Goal: Information Seeking & Learning: Obtain resource

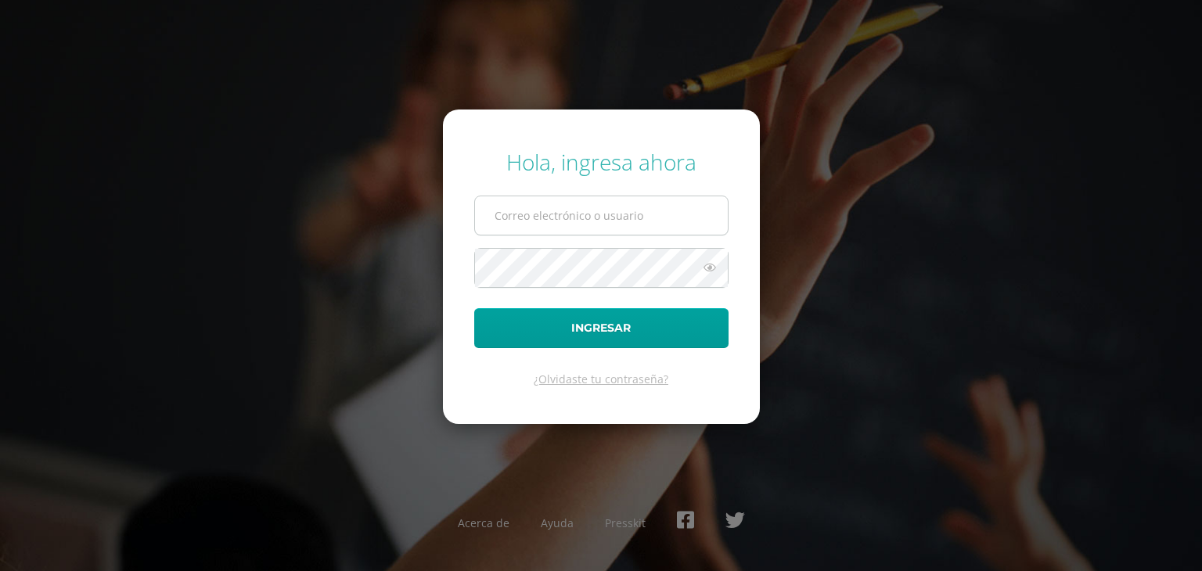
click at [528, 226] on input "text" at bounding box center [601, 215] width 253 height 38
type input "[PERSON_NAME][EMAIL_ADDRESS][DOMAIN_NAME]"
click at [474, 308] on button "Ingresar" at bounding box center [601, 328] width 254 height 40
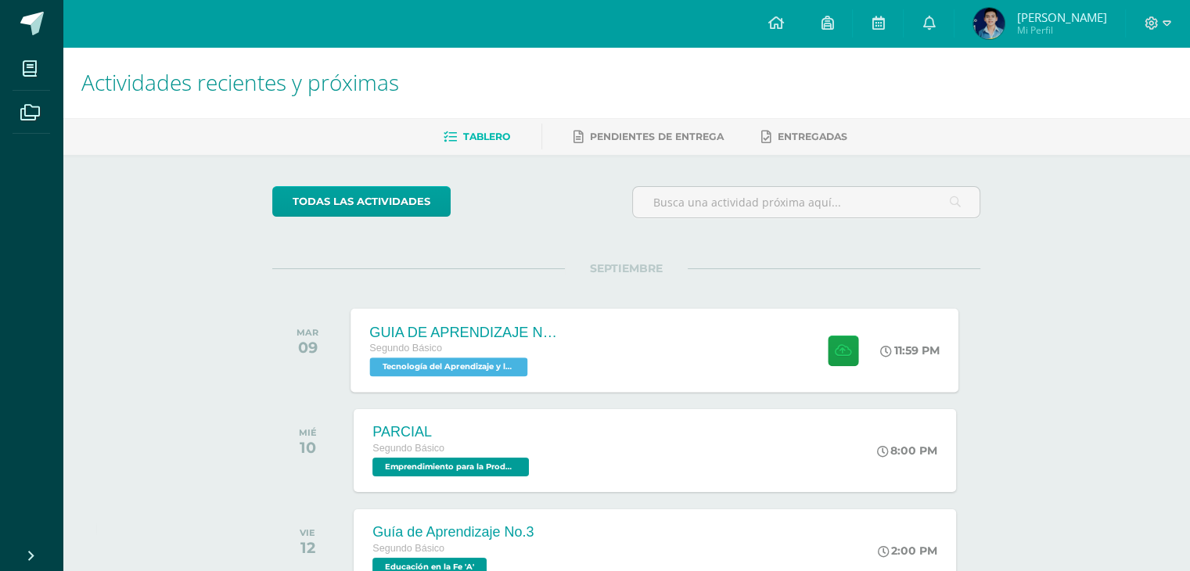
click at [524, 324] on div "GUIA DE APRENDIZAJE NO 3" at bounding box center [464, 332] width 189 height 16
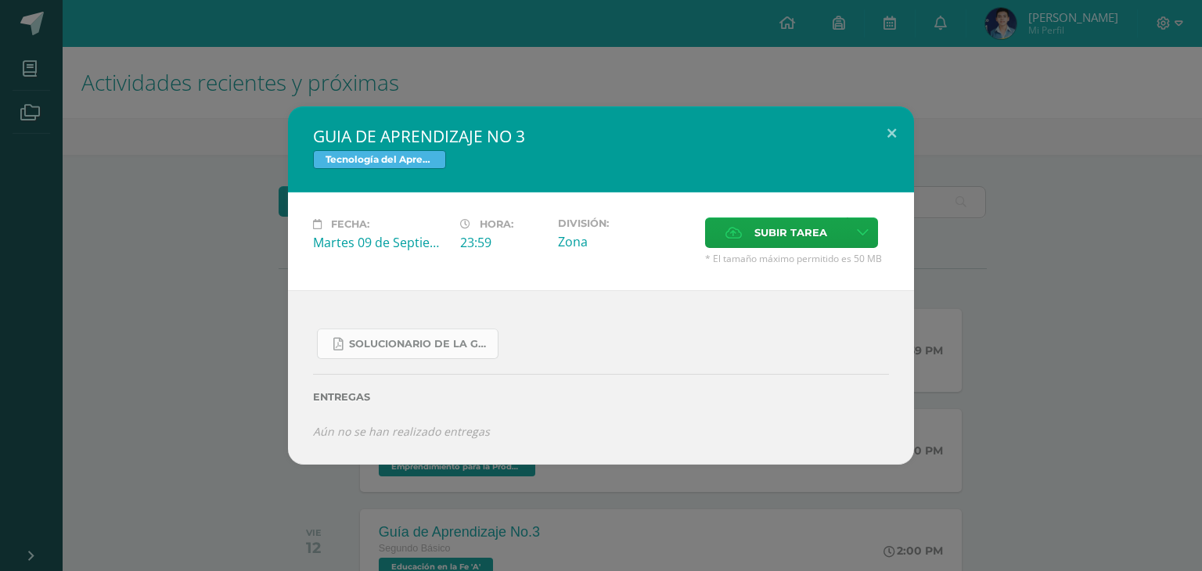
click at [423, 341] on span "SOLUCIONARIO DE LA GUIA 3 FUNCIONES..pdf" at bounding box center [419, 344] width 141 height 13
click at [1059, 123] on div "GUIA DE APRENDIZAJE NO 3 Tecnología del Aprendizaje y la Comunicación (Informát…" at bounding box center [601, 285] width 1190 height 358
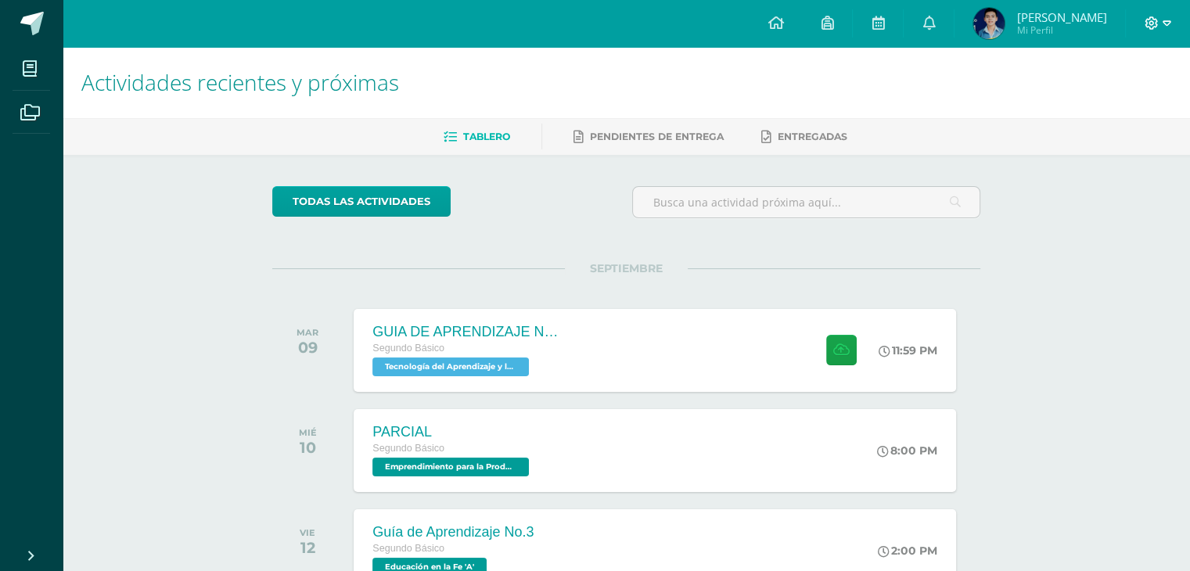
click at [1165, 20] on icon at bounding box center [1167, 22] width 9 height 5
click at [1087, 111] on span "Cerrar sesión" at bounding box center [1118, 106] width 70 height 15
